Goal: Task Accomplishment & Management: Use online tool/utility

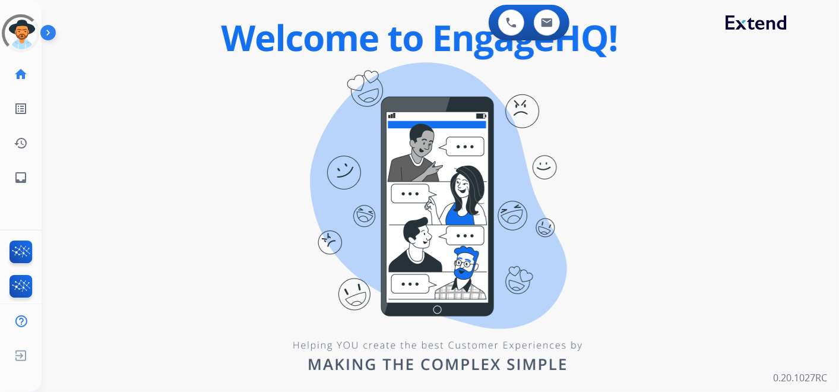
drag, startPoint x: 165, startPoint y: 21, endPoint x: 151, endPoint y: 21, distance: 14.3
click at [164, 21] on div "0 Voice Interactions 0 Email Interactions" at bounding box center [433, 24] width 755 height 38
click at [170, 17] on div "0 Voice Interactions 0 Email Interactions" at bounding box center [433, 24] width 755 height 38
click at [34, 32] on div at bounding box center [21, 34] width 52 height 52
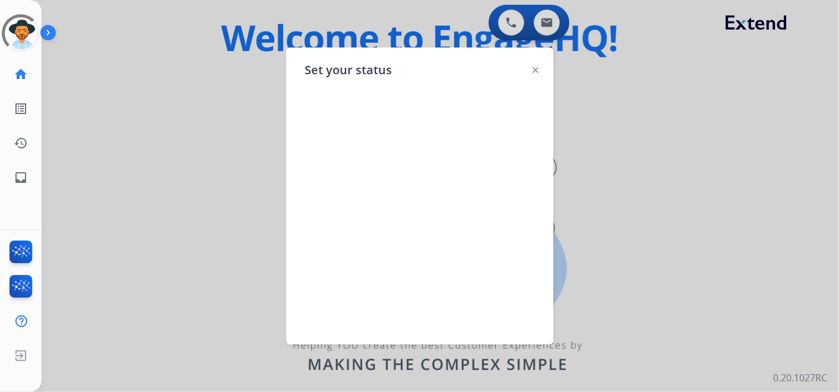
drag, startPoint x: 193, startPoint y: 74, endPoint x: 55, endPoint y: 34, distance: 144.1
click at [192, 74] on div at bounding box center [419, 196] width 839 height 392
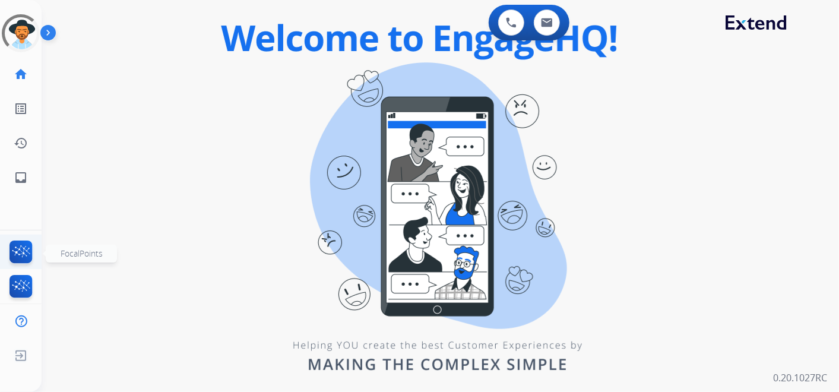
click at [13, 252] on img at bounding box center [21, 253] width 28 height 27
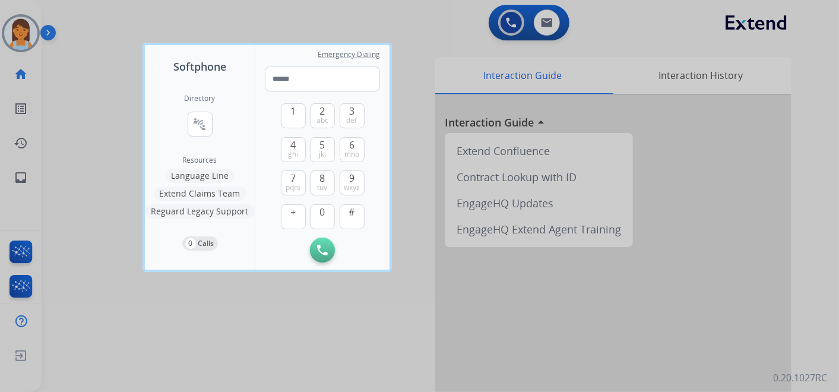
click at [263, 0] on div at bounding box center [419, 196] width 839 height 392
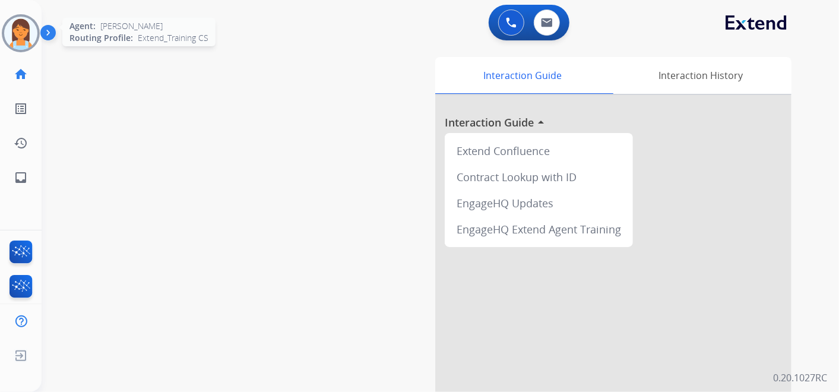
click at [36, 30] on img at bounding box center [20, 33] width 33 height 33
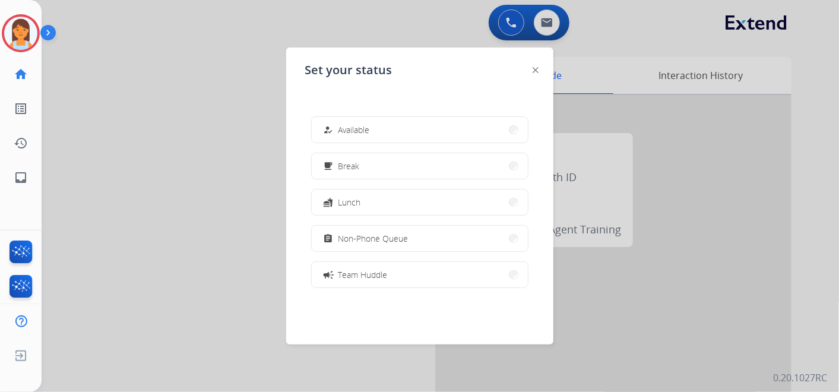
scroll to position [187, 0]
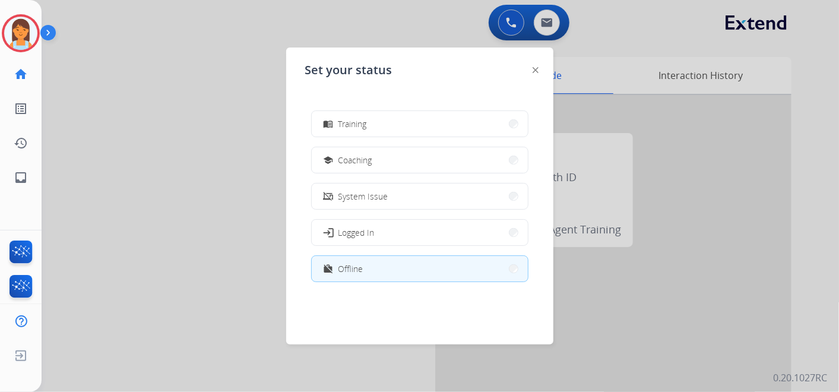
click at [416, 261] on button "work_off Offline" at bounding box center [420, 269] width 216 height 26
